Goal: Task Accomplishment & Management: Manage account settings

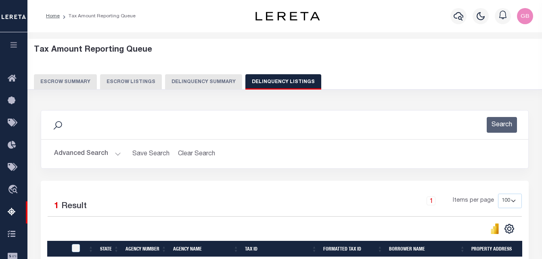
select select "100"
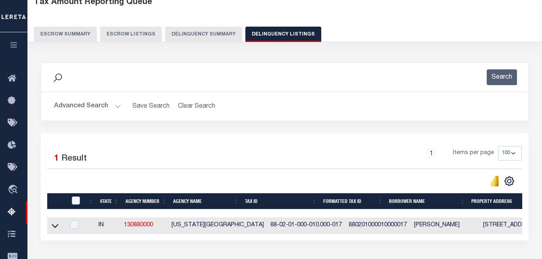
scroll to position [48, 0]
click at [90, 109] on button "Advanced Search" at bounding box center [87, 106] width 67 height 16
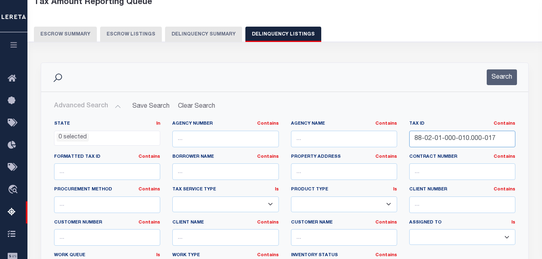
click at [478, 138] on input "88-02-01-000-010.000-017" at bounding box center [462, 139] width 106 height 17
click at [502, 77] on button "Search" at bounding box center [501, 77] width 30 height 16
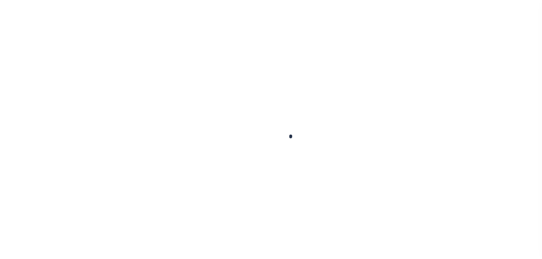
checkbox input "false"
type input "[DATE]"
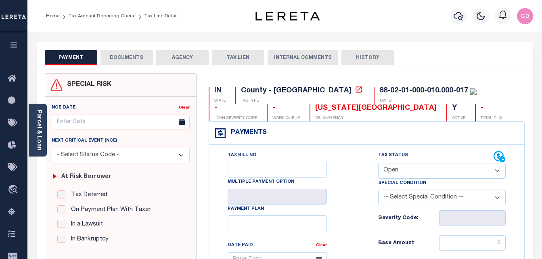
click at [413, 167] on select "- Select Status Code - Open Due/Unpaid Paid Incomplete No Tax Due Internal Refu…" at bounding box center [442, 171] width 128 height 16
select select "PYD"
click at [378, 163] on select "- Select Status Code - Open Due/Unpaid Paid Incomplete No Tax Due Internal Refu…" at bounding box center [442, 171] width 128 height 16
type input "[DATE]"
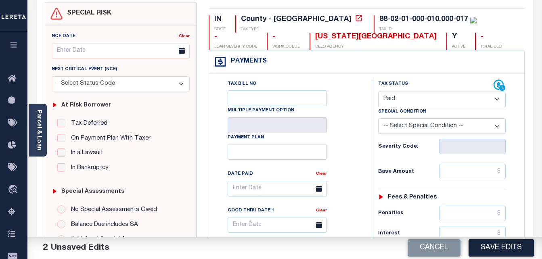
scroll to position [81, 0]
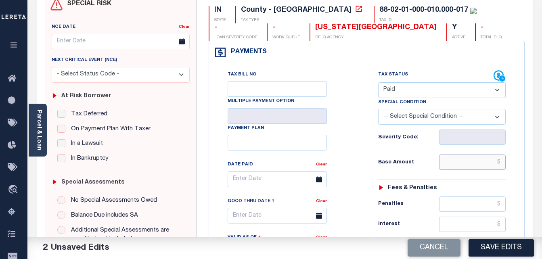
click at [464, 165] on input "text" at bounding box center [472, 161] width 67 height 15
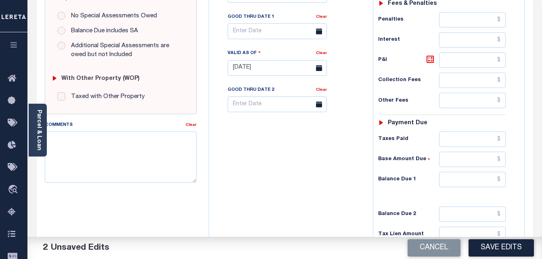
scroll to position [282, 0]
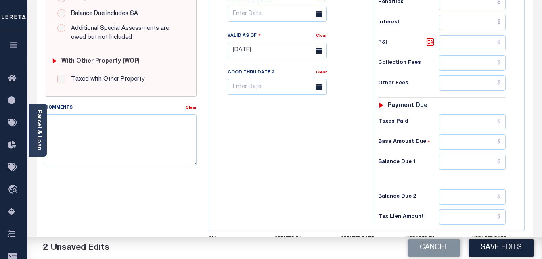
type input "$0.00"
click at [443, 166] on input "text" at bounding box center [472, 161] width 67 height 15
type input "$0.00"
click at [131, 140] on textarea "Comments" at bounding box center [121, 139] width 152 height 51
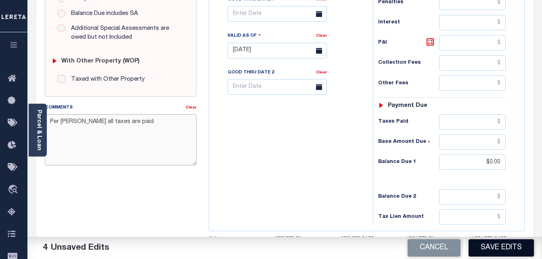
type textarea "Per Jessica all taxes are paid"
click at [499, 245] on button "Save Edits" at bounding box center [500, 247] width 65 height 17
checkbox input "false"
type input "$0"
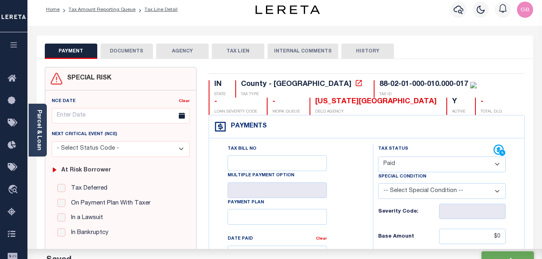
scroll to position [0, 0]
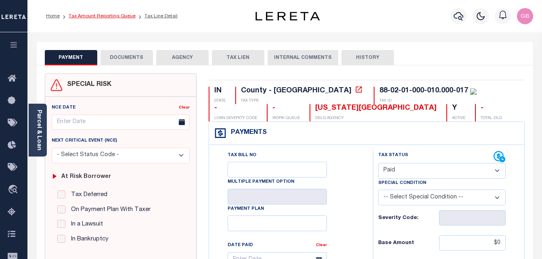
click at [123, 18] on link "Tax Amount Reporting Queue" at bounding box center [102, 16] width 67 height 5
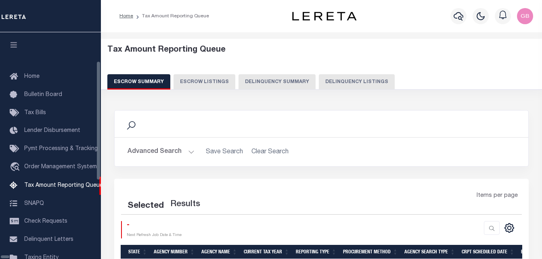
select select "100"
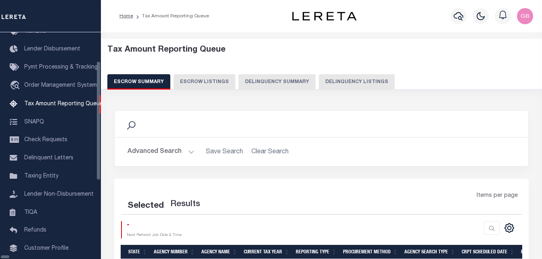
select select "100"
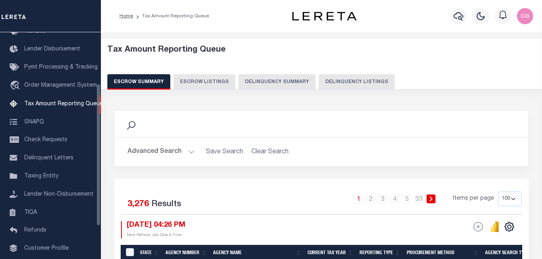
scroll to position [81, 0]
drag, startPoint x: 350, startPoint y: 83, endPoint x: 340, endPoint y: 95, distance: 15.4
click at [351, 83] on button "Delinquency Listings" at bounding box center [357, 81] width 76 height 15
select select "100"
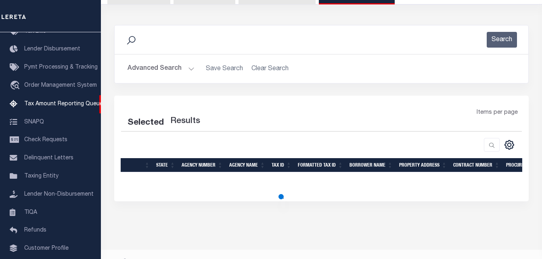
select select "100"
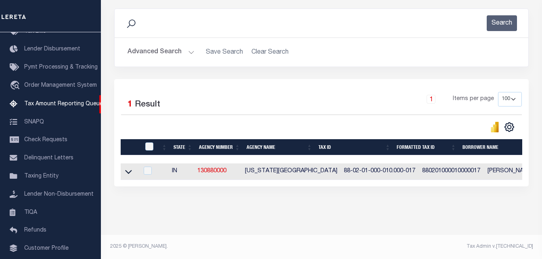
scroll to position [109, 0]
click at [128, 167] on icon at bounding box center [128, 171] width 7 height 8
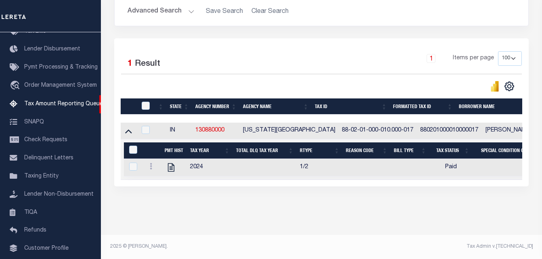
scroll to position [149, 0]
click at [145, 104] on input "checkbox" at bounding box center [146, 106] width 8 height 8
checkbox input "true"
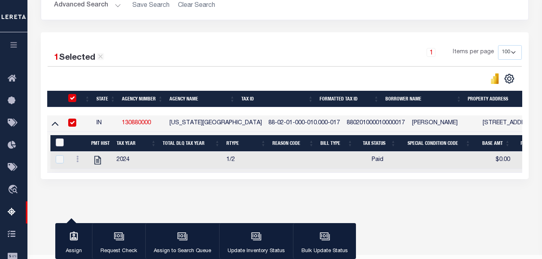
click at [61, 143] on input "&nbsp;" at bounding box center [60, 142] width 8 height 8
checkbox input "true"
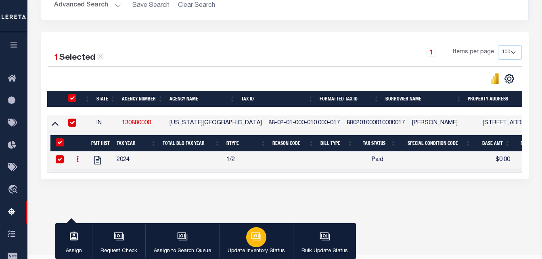
click at [256, 239] on icon "button" at bounding box center [256, 236] width 10 height 10
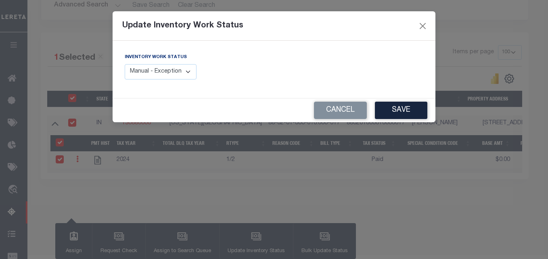
click at [152, 69] on select "Manual - Exception Pended - Awaiting Search Late Add Exception Completed" at bounding box center [161, 72] width 72 height 16
select select "4"
click at [125, 64] on select "Manual - Exception Pended - Awaiting Search Late Add Exception Completed" at bounding box center [161, 72] width 72 height 16
click at [397, 112] on button "Save" at bounding box center [401, 110] width 52 height 17
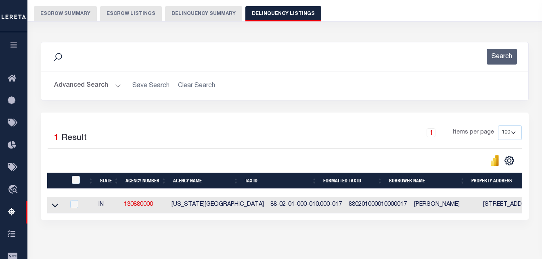
scroll to position [68, 0]
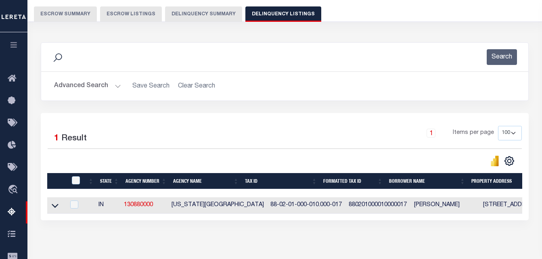
click at [79, 83] on button "Advanced Search" at bounding box center [87, 86] width 67 height 16
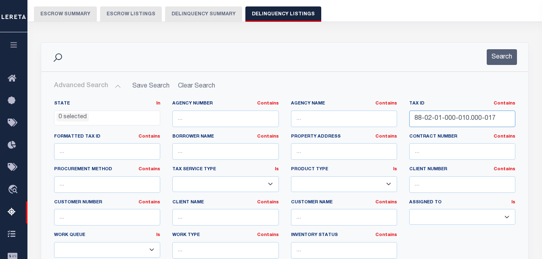
click at [459, 112] on input "88-02-01-000-010.000-017" at bounding box center [462, 119] width 106 height 17
paste input "55-02-31-355-008.000-004"
type input "55-02-31-355-008.000-004"
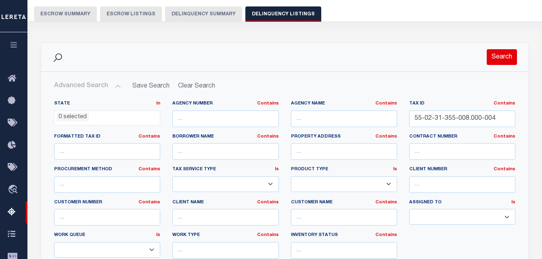
click at [506, 63] on button "Search" at bounding box center [501, 57] width 30 height 16
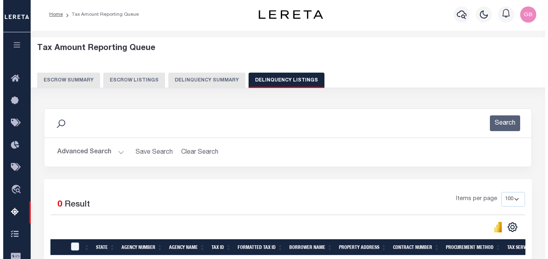
scroll to position [0, 0]
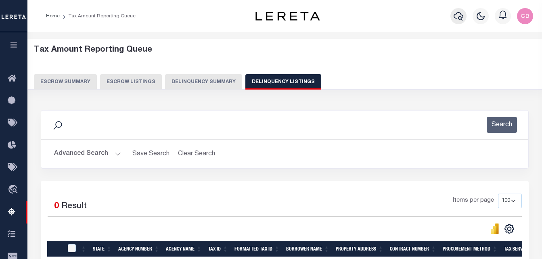
click at [457, 15] on icon "button" at bounding box center [458, 16] width 10 height 10
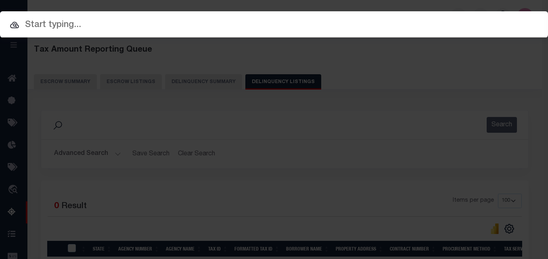
paste input "55-02-31-355-008.000-004"
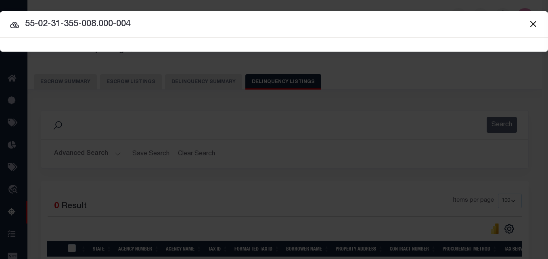
type input "55-02-31-355-008.000-004"
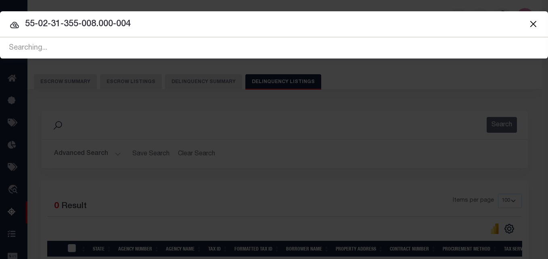
click at [16, 25] on icon at bounding box center [14, 25] width 9 height 6
click at [13, 25] on icon at bounding box center [15, 25] width 10 height 10
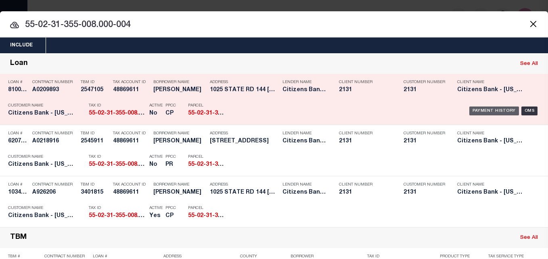
click at [492, 110] on div "Payment History" at bounding box center [494, 110] width 50 height 9
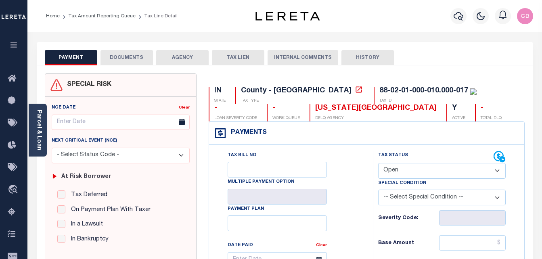
select select "OP2"
click at [118, 15] on link "Tax Amount Reporting Queue" at bounding box center [102, 16] width 67 height 5
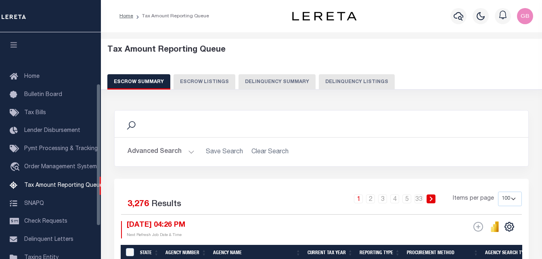
click at [357, 83] on button "Delinquency Listings" at bounding box center [357, 81] width 76 height 15
select select
select select "100"
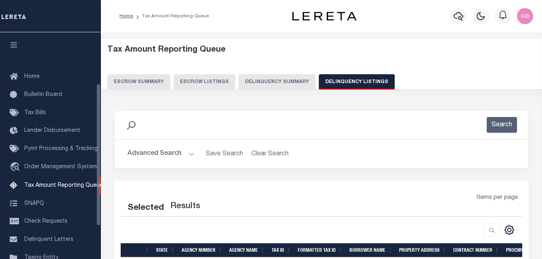
scroll to position [81, 0]
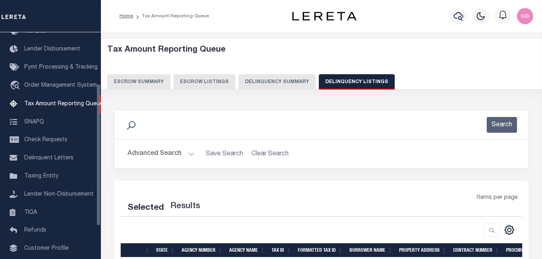
select select "100"
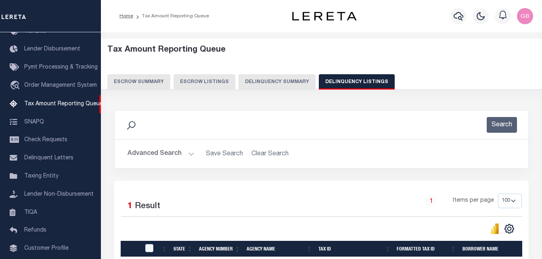
click at [153, 152] on button "Advanced Search" at bounding box center [160, 154] width 67 height 16
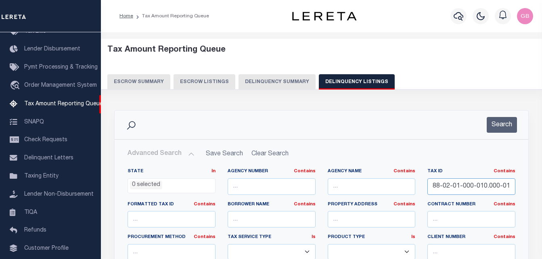
click at [468, 185] on input "88-02-01-000-010.000-017" at bounding box center [471, 186] width 88 height 17
paste input "55-14-32-200-002.000-012"
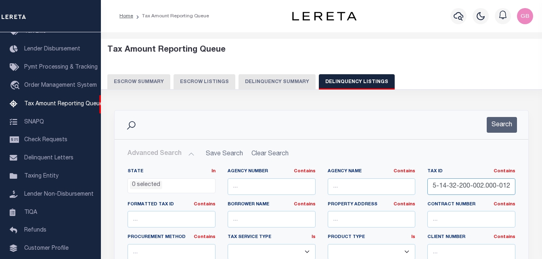
scroll to position [0, 2]
click at [480, 186] on input "55-14-32-200-002.000-012" at bounding box center [471, 186] width 88 height 17
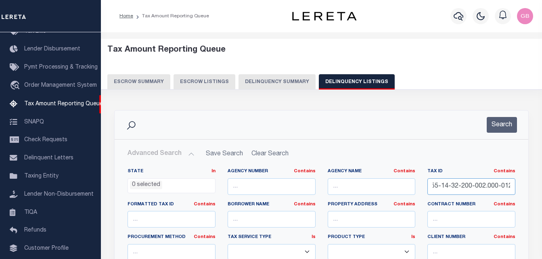
paste input "text"
type input "55-14-32-200-002.000-012"
click at [507, 125] on button "Search" at bounding box center [501, 125] width 30 height 16
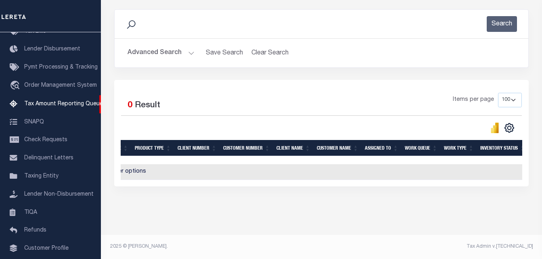
scroll to position [0, 487]
drag, startPoint x: 253, startPoint y: 188, endPoint x: 396, endPoint y: 224, distance: 147.6
click at [250, 188] on div "Data sync process is currently running, you may face some response delays. Sear…" at bounding box center [321, 105] width 425 height 209
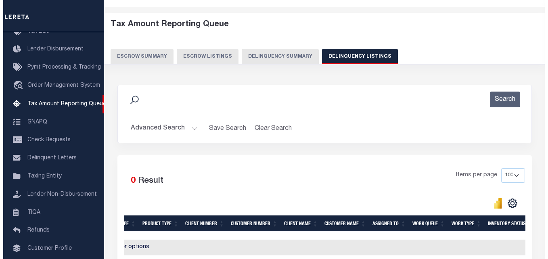
scroll to position [0, 0]
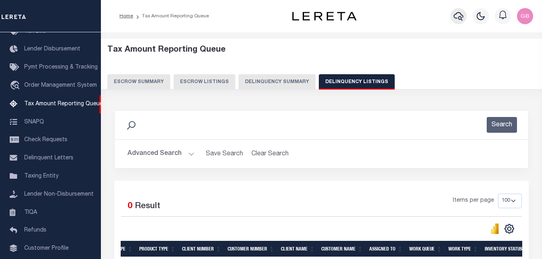
click at [457, 12] on icon "button" at bounding box center [458, 16] width 10 height 10
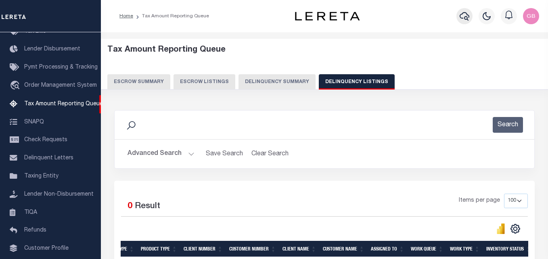
scroll to position [0, 486]
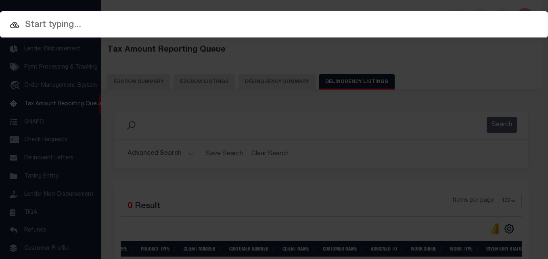
paste input "55-14-32-200-002.000-012"
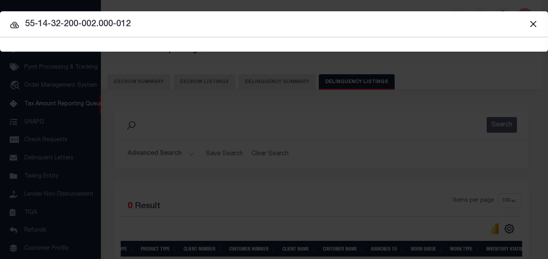
type input "55-14-32-200-002.000-012"
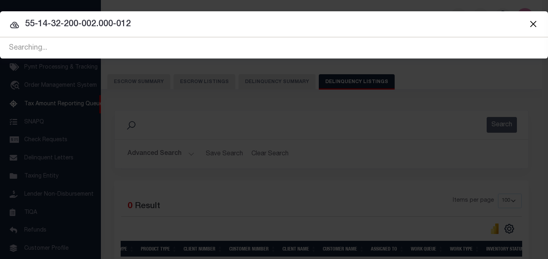
click at [14, 24] on icon at bounding box center [15, 25] width 10 height 10
click at [15, 23] on icon at bounding box center [15, 25] width 10 height 10
click at [13, 25] on icon at bounding box center [15, 25] width 10 height 10
click at [16, 25] on icon at bounding box center [15, 25] width 10 height 10
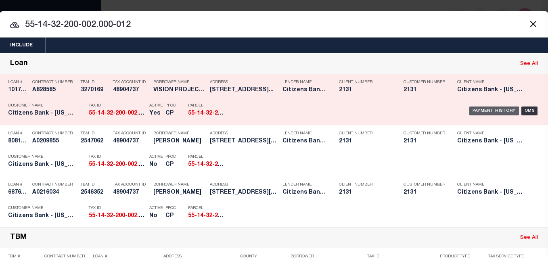
click at [489, 113] on div "Payment History" at bounding box center [494, 110] width 50 height 9
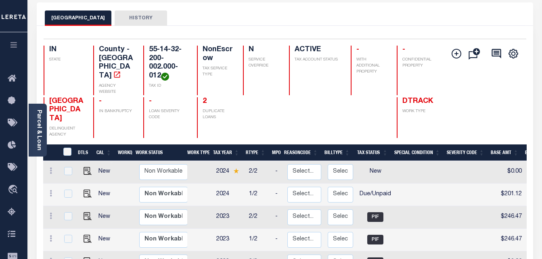
scroll to position [40, 0]
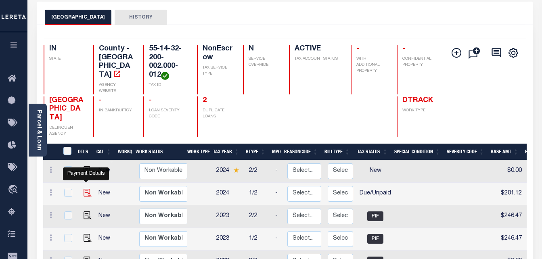
click at [87, 189] on img "" at bounding box center [87, 193] width 8 height 8
checkbox input "true"
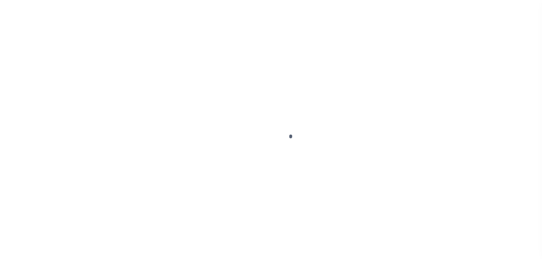
select select "DUE"
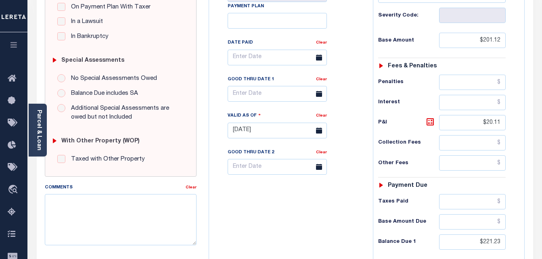
scroll to position [161, 0]
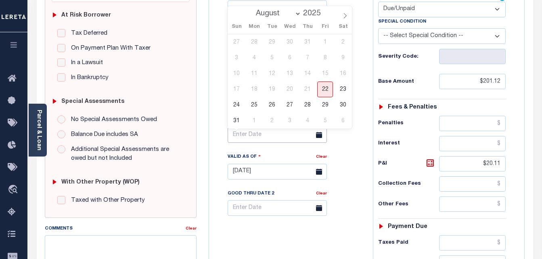
click at [271, 138] on input "text" at bounding box center [276, 135] width 99 height 16
click at [326, 95] on span "22" at bounding box center [325, 89] width 16 height 16
type input "[DATE]"
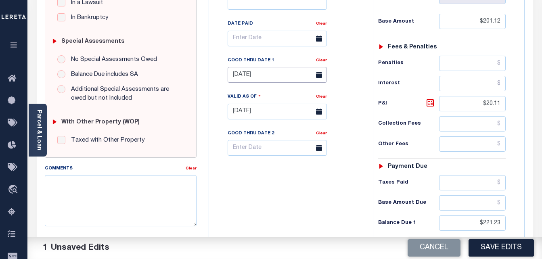
scroll to position [242, 0]
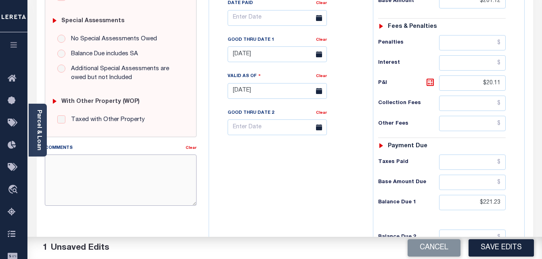
click at [143, 190] on textarea "Comments" at bounding box center [121, 179] width 152 height 51
type textarea "a"
drag, startPoint x: 84, startPoint y: 159, endPoint x: 81, endPoint y: 162, distance: 4.6
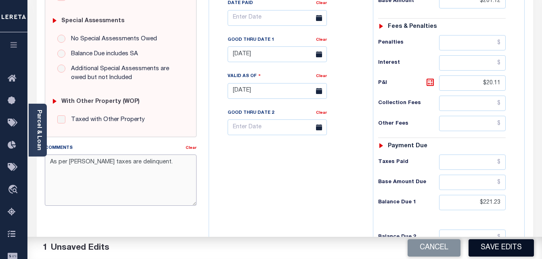
type textarea "As per [PERSON_NAME] taxes are delinquent."
click at [506, 248] on button "Save Edits" at bounding box center [500, 247] width 65 height 17
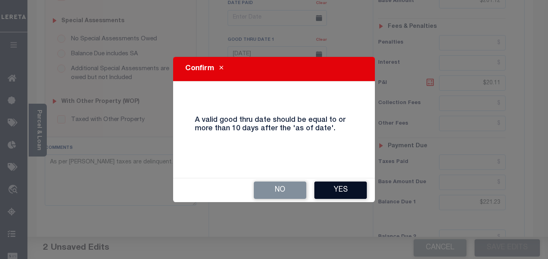
click at [334, 185] on button "Yes" at bounding box center [340, 190] width 52 height 17
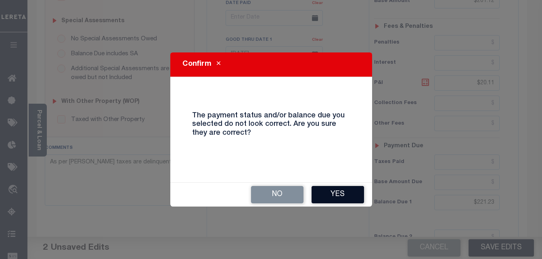
click at [340, 190] on button "Yes" at bounding box center [337, 194] width 52 height 17
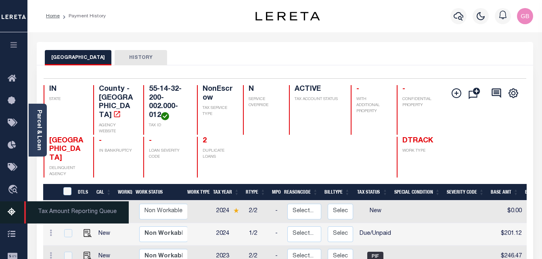
click at [8, 214] on icon at bounding box center [14, 212] width 13 height 10
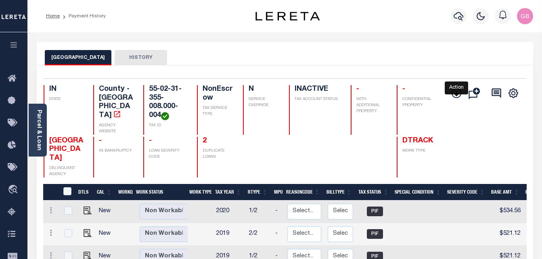
click at [463, 88] on button "Add Installment Line [GEOGRAPHIC_DATA] Request Check Create SNAP Batch Fees" at bounding box center [455, 93] width 20 height 11
click at [457, 92] on icon "" at bounding box center [456, 93] width 4 height 4
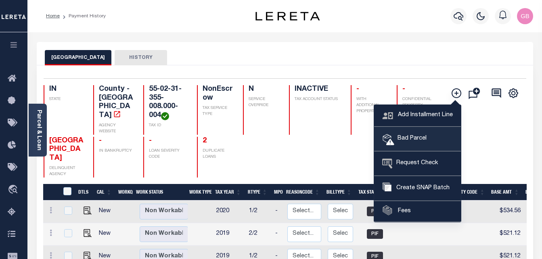
click at [418, 139] on span "Bad Parcel" at bounding box center [410, 138] width 32 height 9
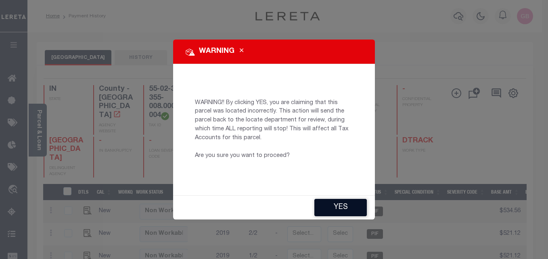
click at [348, 207] on button "YES" at bounding box center [340, 207] width 52 height 17
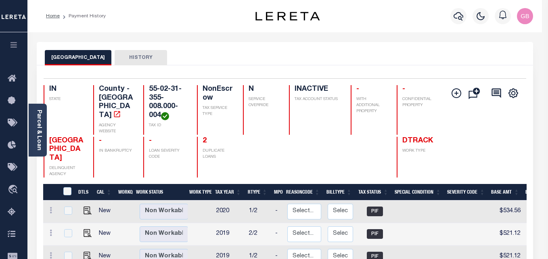
type input "[EMAIL_ADDRESS][DOMAIN_NAME]"
type input "[DATE]"
type input "BP"
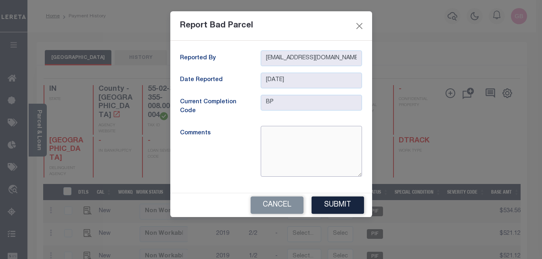
click at [284, 165] on textarea at bounding box center [311, 151] width 101 height 51
type textarea "Parcel is inactive"
click at [349, 207] on button "Submit" at bounding box center [337, 204] width 52 height 17
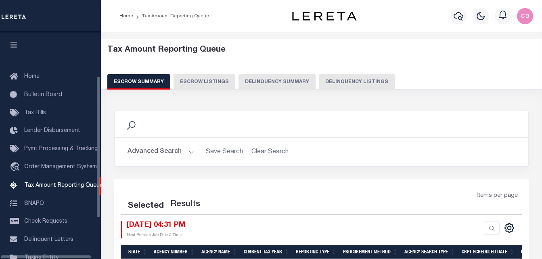
click at [367, 81] on button "Delinquency Listings" at bounding box center [357, 81] width 76 height 15
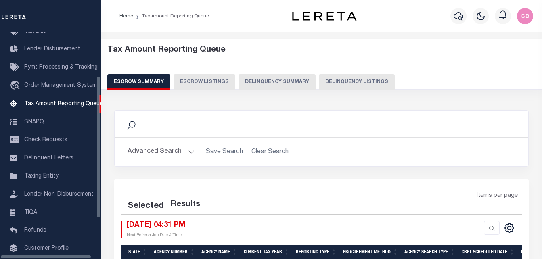
select select "100"
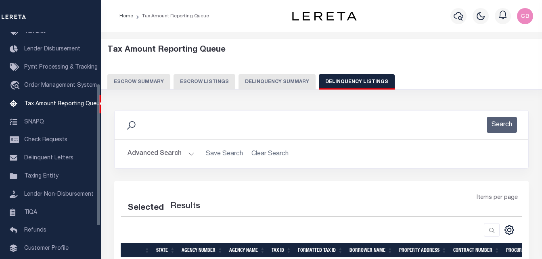
select select "100"
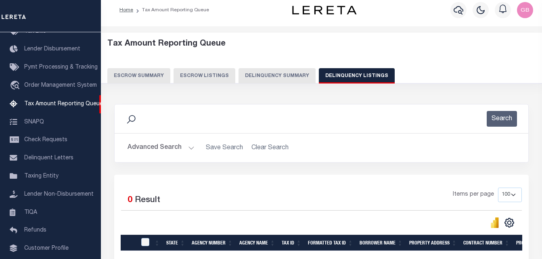
scroll to position [107, 0]
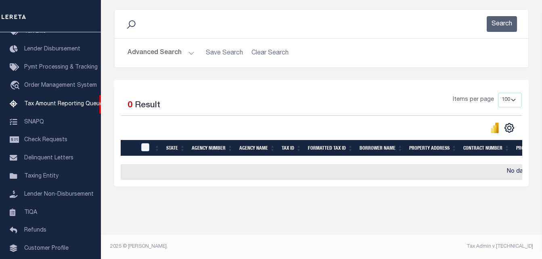
click at [160, 46] on button "Advanced Search" at bounding box center [160, 53] width 67 height 16
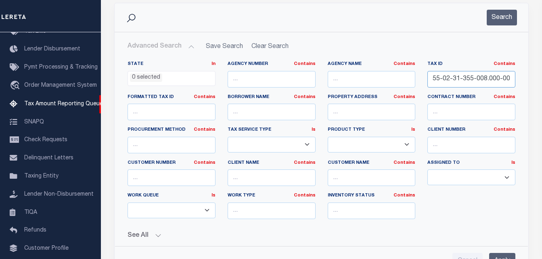
click at [452, 81] on input "55-02-31-355-008.000-004" at bounding box center [471, 79] width 88 height 17
paste input "491503120015000300"
type input "491503120015000300"
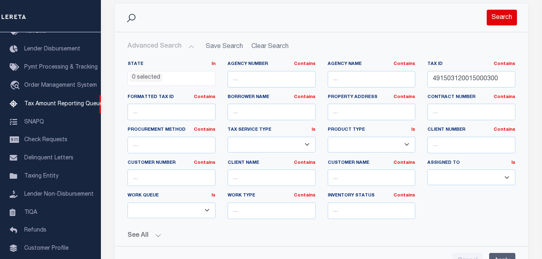
click at [505, 19] on button "Search" at bounding box center [501, 18] width 30 height 16
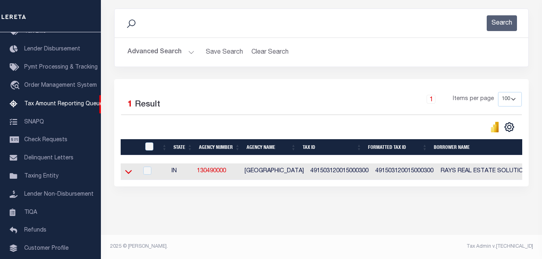
click at [131, 169] on icon at bounding box center [128, 171] width 7 height 8
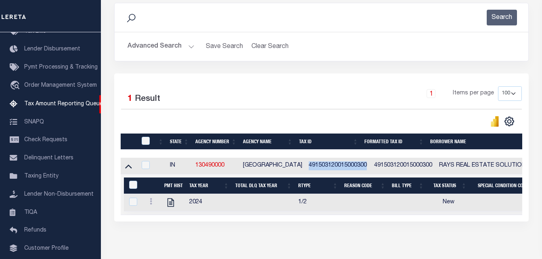
drag, startPoint x: 301, startPoint y: 165, endPoint x: 357, endPoint y: 167, distance: 55.7
click at [357, 167] on td "491503120015000300" at bounding box center [337, 166] width 65 height 17
checkbox input "true"
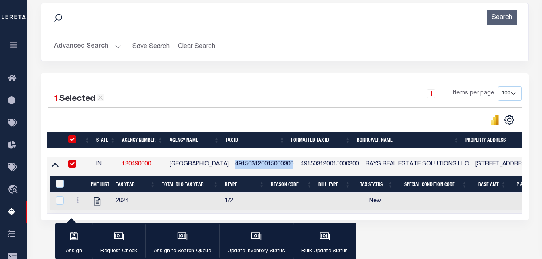
copy td "491503120015000300"
